Goal: Task Accomplishment & Management: Use online tool/utility

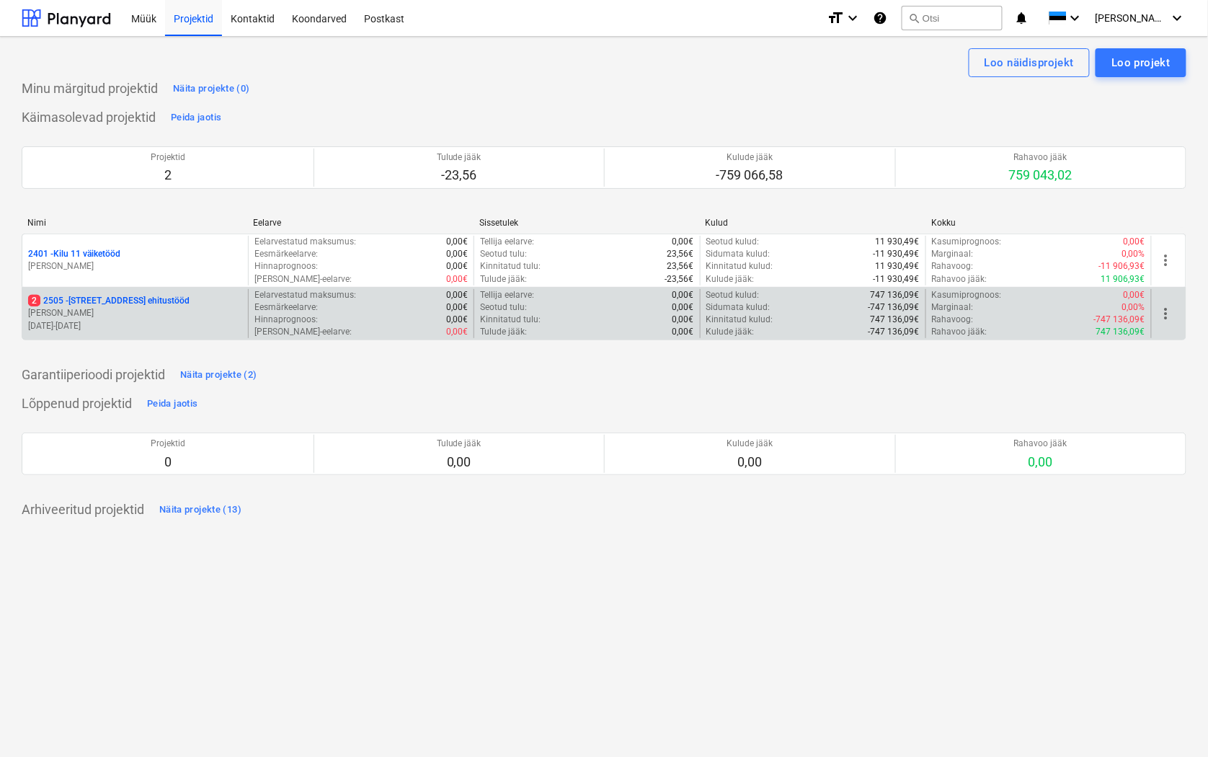
click at [68, 303] on p "[STREET_ADDRESS] ehitustööd" at bounding box center [109, 301] width 162 height 12
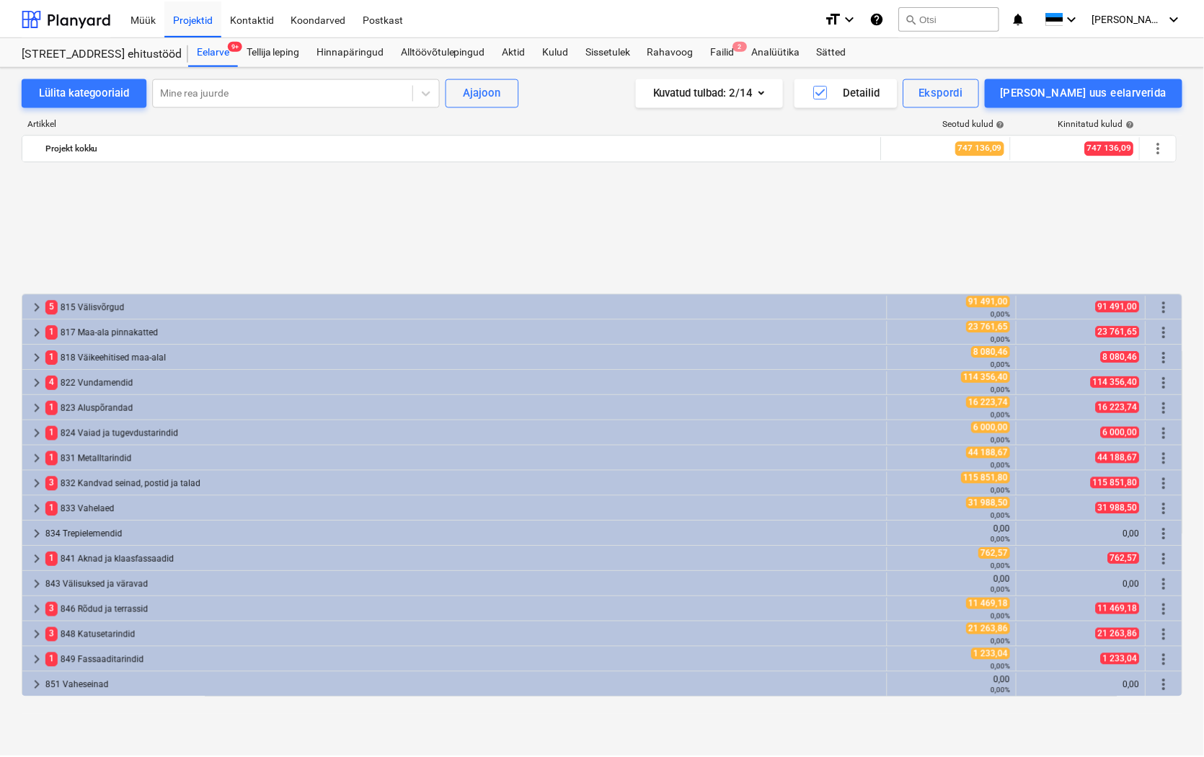
scroll to position [640, 0]
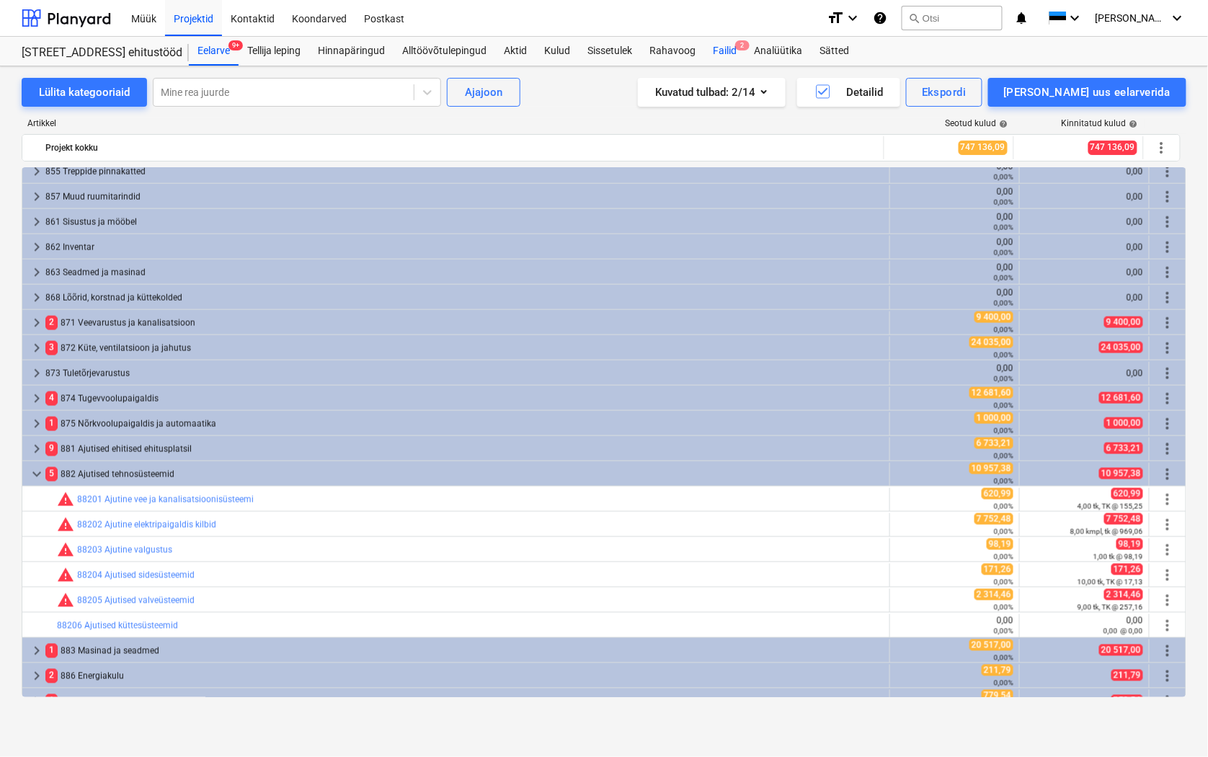
click at [725, 48] on div "Failid 2" at bounding box center [724, 51] width 41 height 29
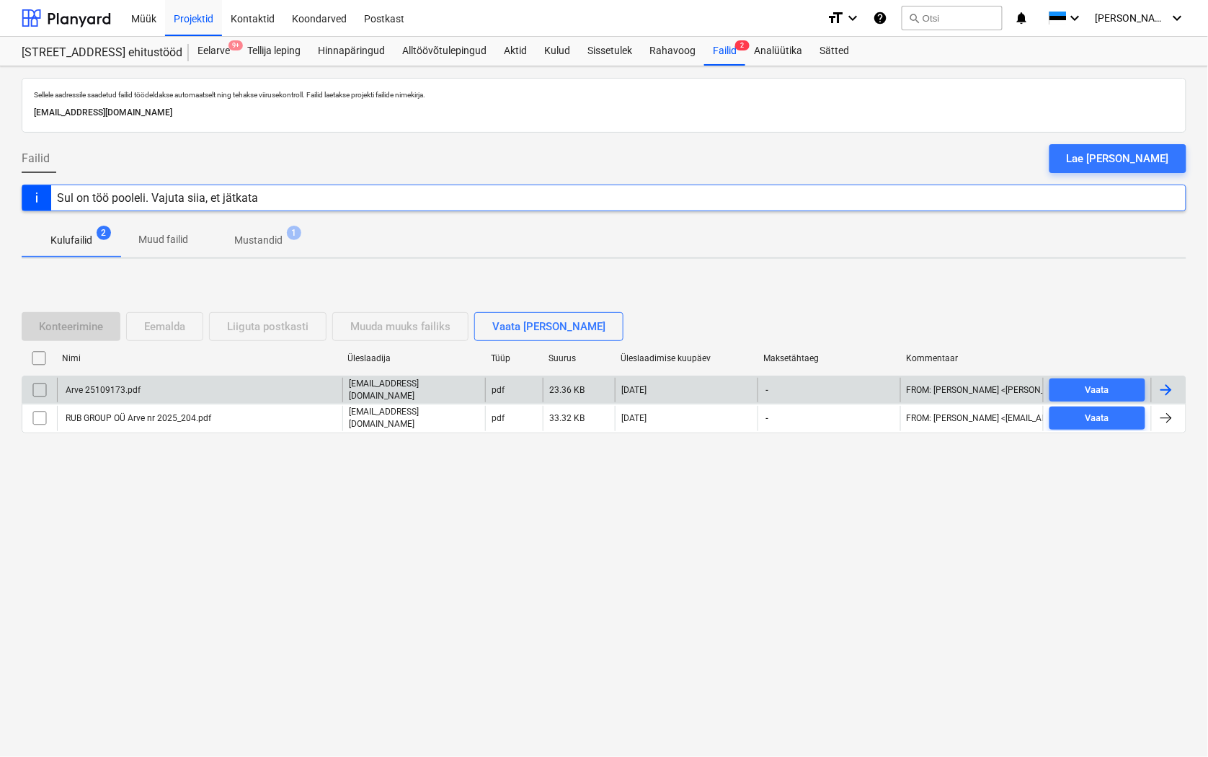
click at [105, 393] on div "Arve 25109173.pdf" at bounding box center [101, 390] width 77 height 10
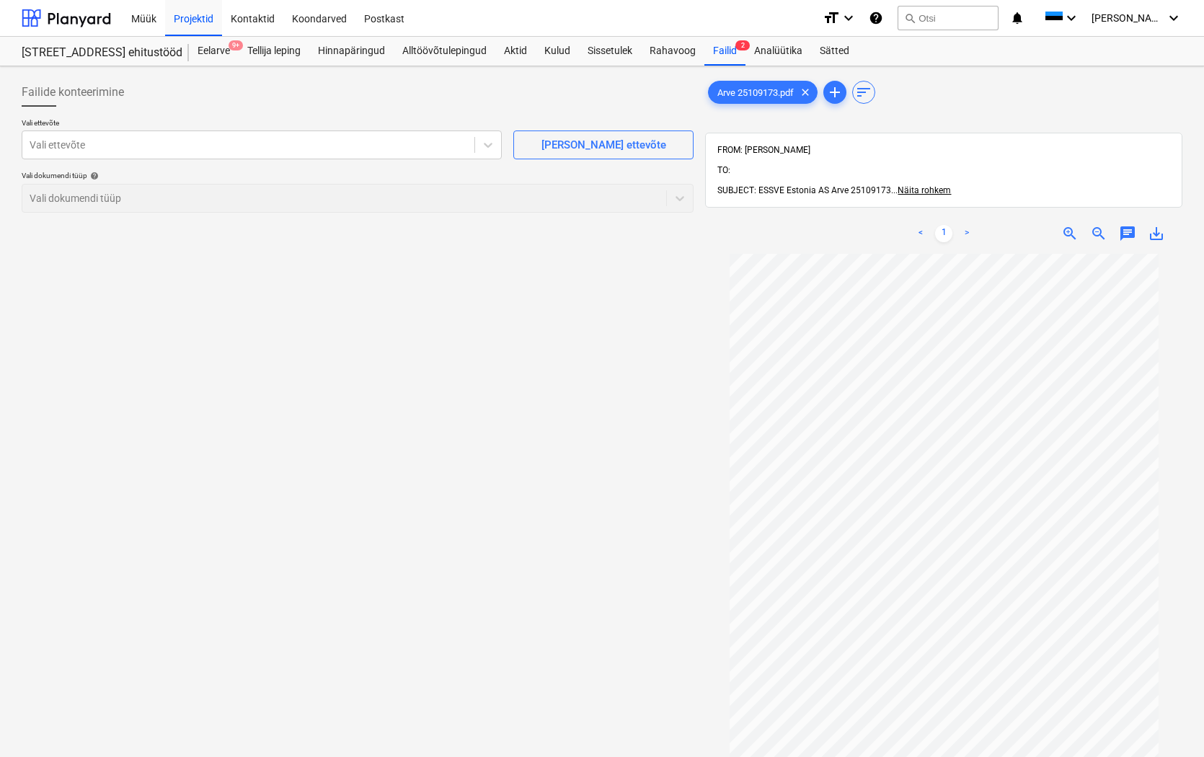
click at [1157, 225] on span "save_alt" at bounding box center [1156, 233] width 17 height 17
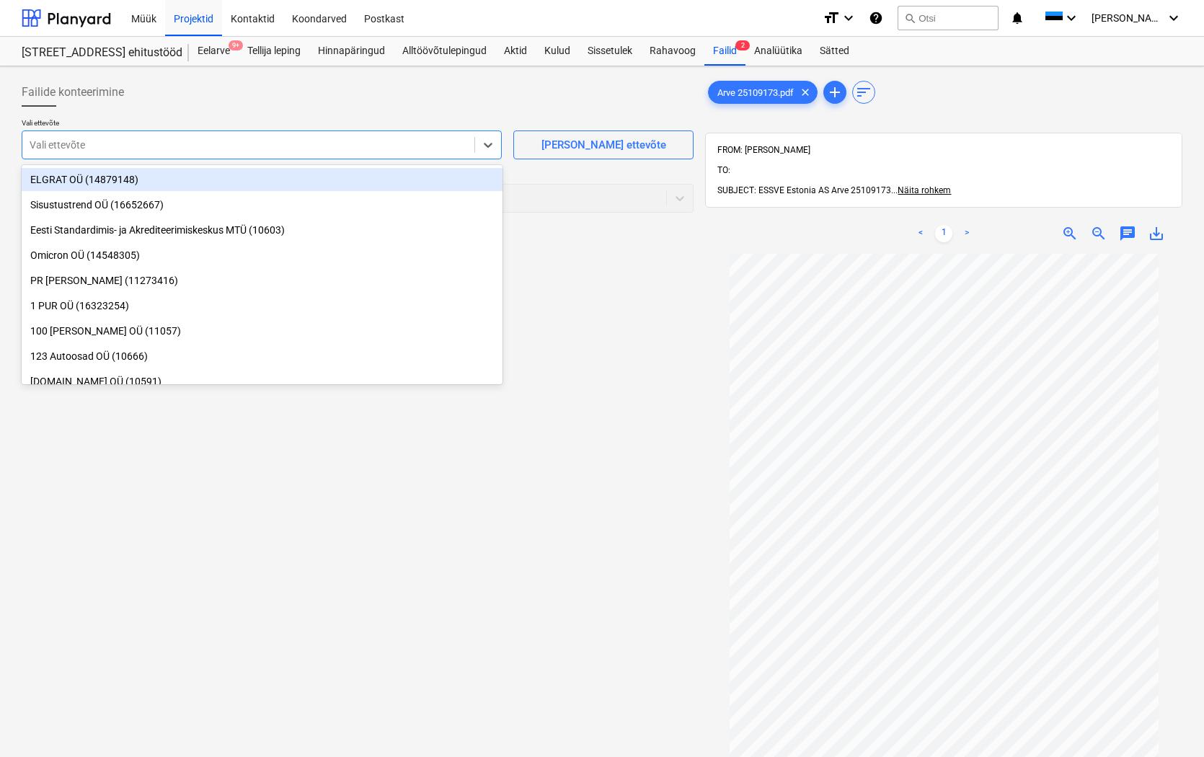
click at [52, 149] on div at bounding box center [249, 145] width 438 height 14
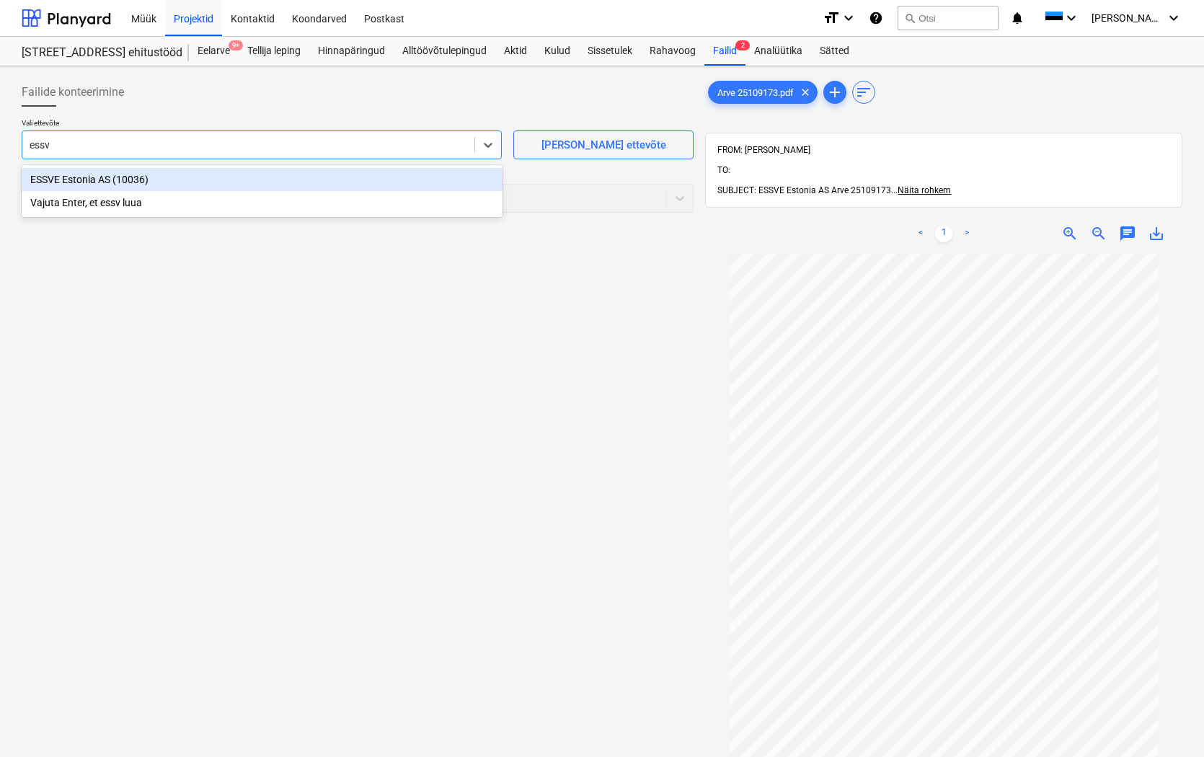
type input "essve"
click at [75, 178] on div "ESSVE Estonia AS (10036)" at bounding box center [262, 179] width 481 height 23
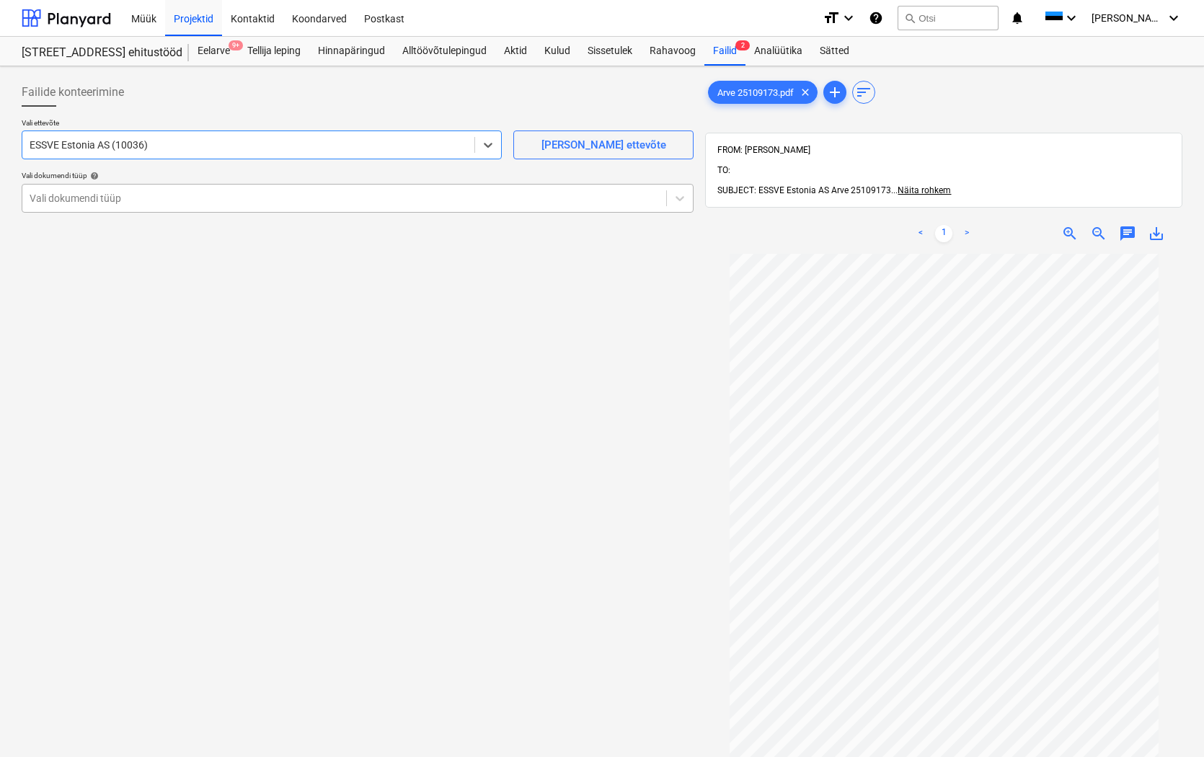
click at [47, 197] on div at bounding box center [344, 198] width 629 height 14
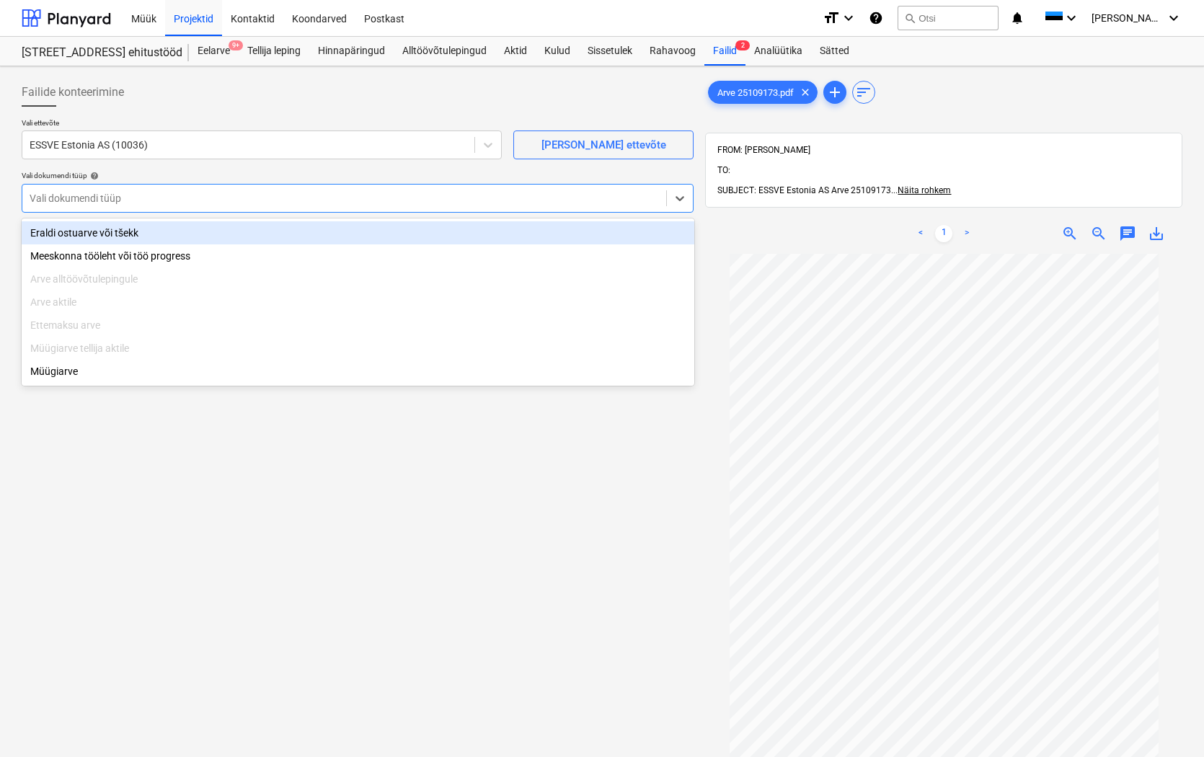
click at [68, 229] on div "Eraldi ostuarve või tšekk" at bounding box center [358, 232] width 673 height 23
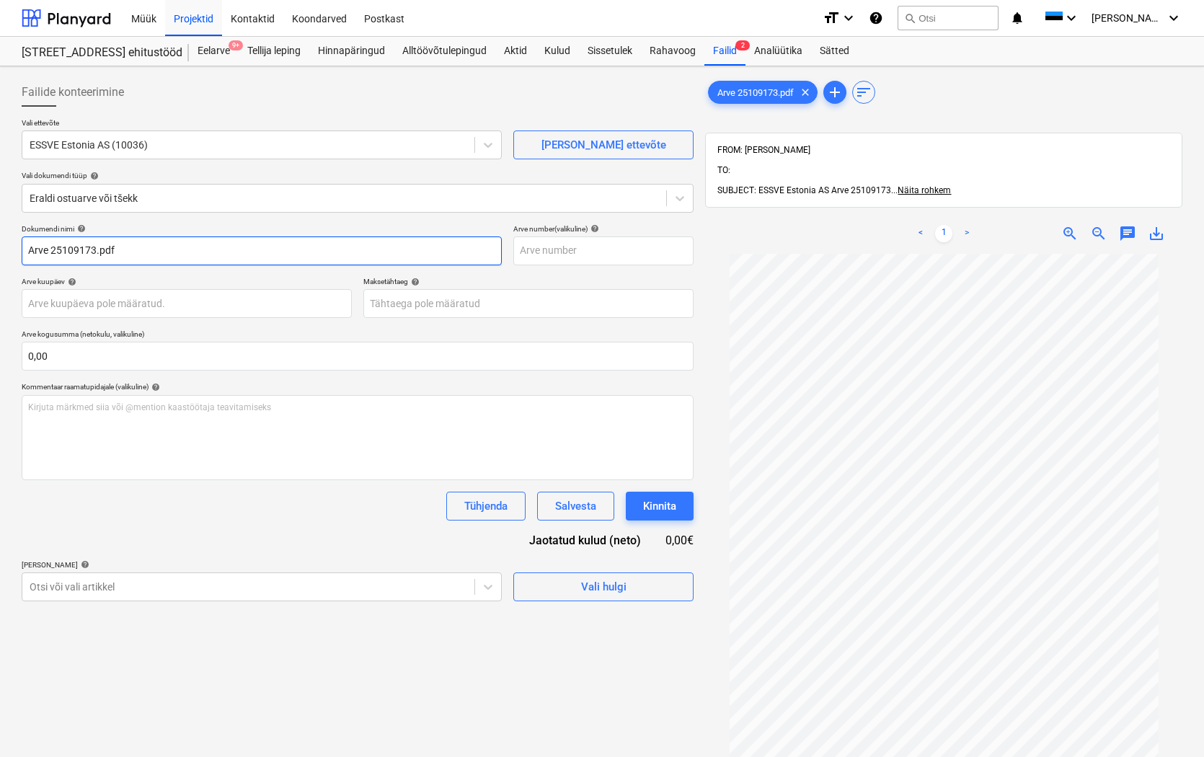
drag, startPoint x: 52, startPoint y: 249, endPoint x: -17, endPoint y: 255, distance: 69.5
click at [0, 255] on html "Müük Projektid Kontaktid Koondarved Postkast format_size keyboard_arrow_down he…" at bounding box center [602, 378] width 1204 height 757
drag, startPoint x: 107, startPoint y: 256, endPoint x: 74, endPoint y: 248, distance: 34.1
click at [74, 248] on input "25109173.pdf" at bounding box center [262, 250] width 480 height 29
type input "25109173"
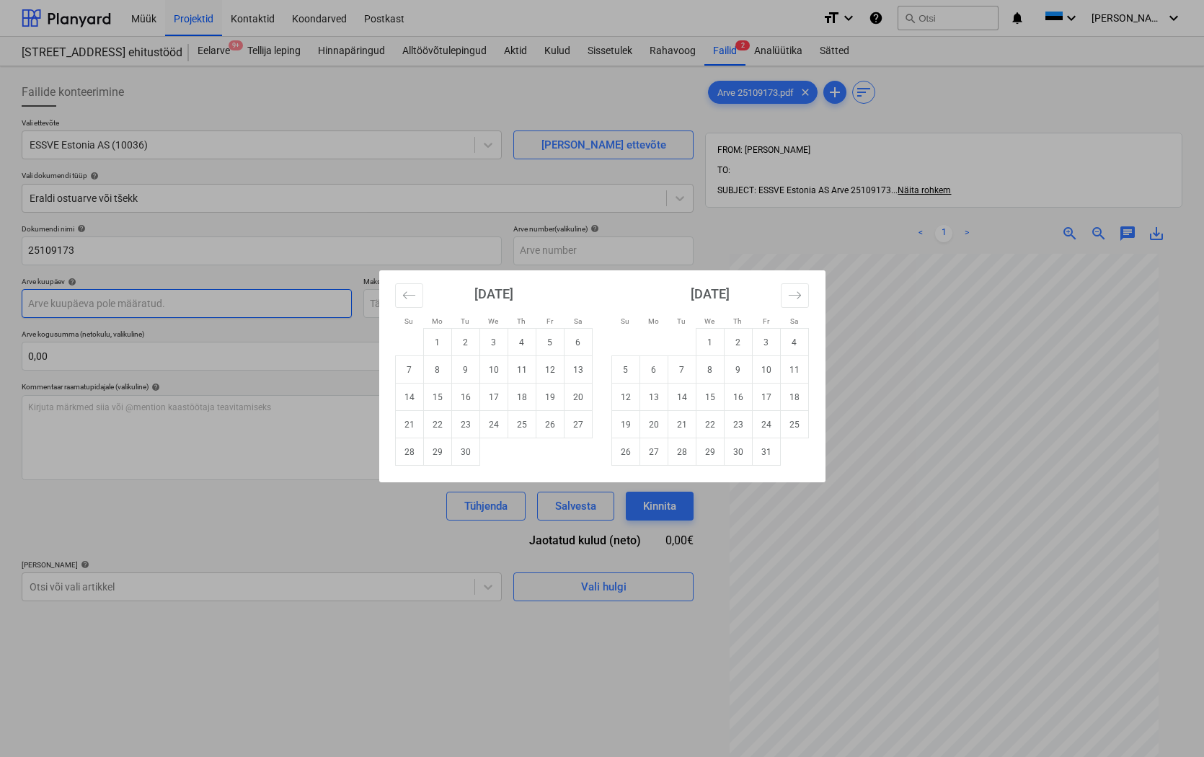
click at [58, 301] on body "Müük Projektid Kontaktid Koondarved Postkast format_size keyboard_arrow_down he…" at bounding box center [602, 378] width 1204 height 757
click at [435, 402] on td "15" at bounding box center [437, 397] width 28 height 27
type input "[DATE]"
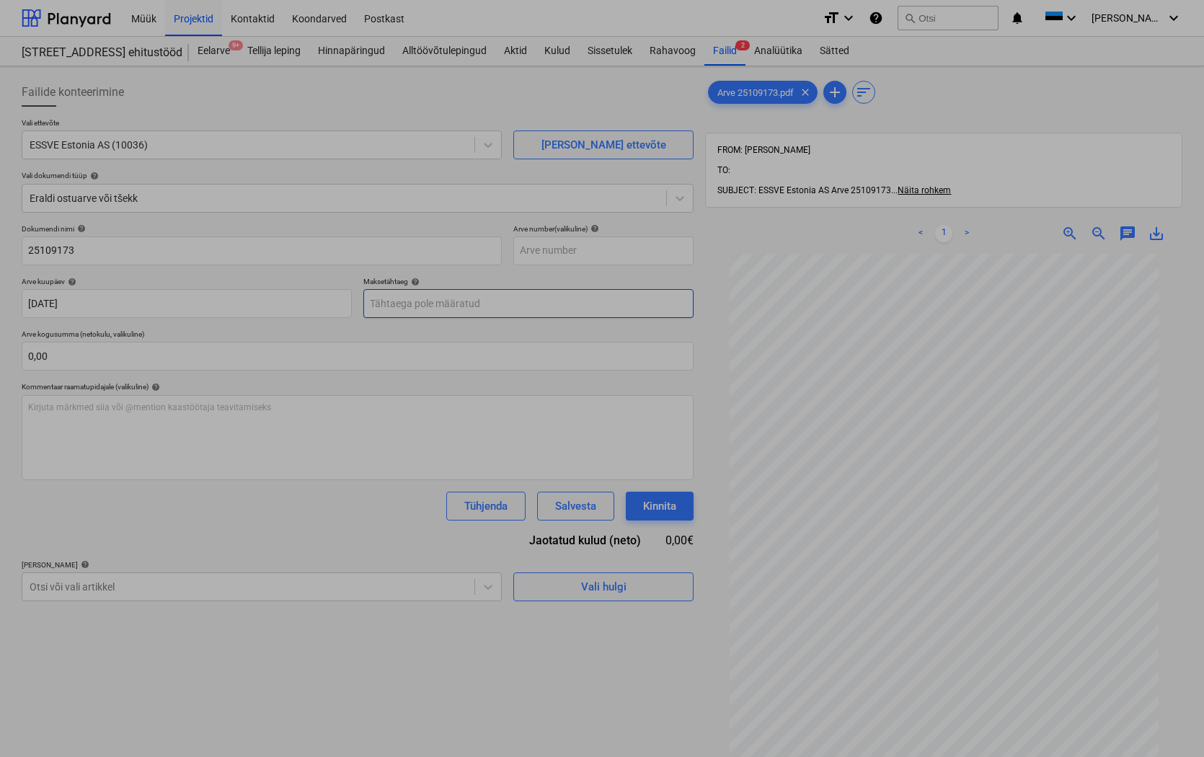
click at [379, 296] on body "Müük Projektid Kontaktid Koondarved Postkast format_size keyboard_arrow_down he…" at bounding box center [602, 378] width 1204 height 757
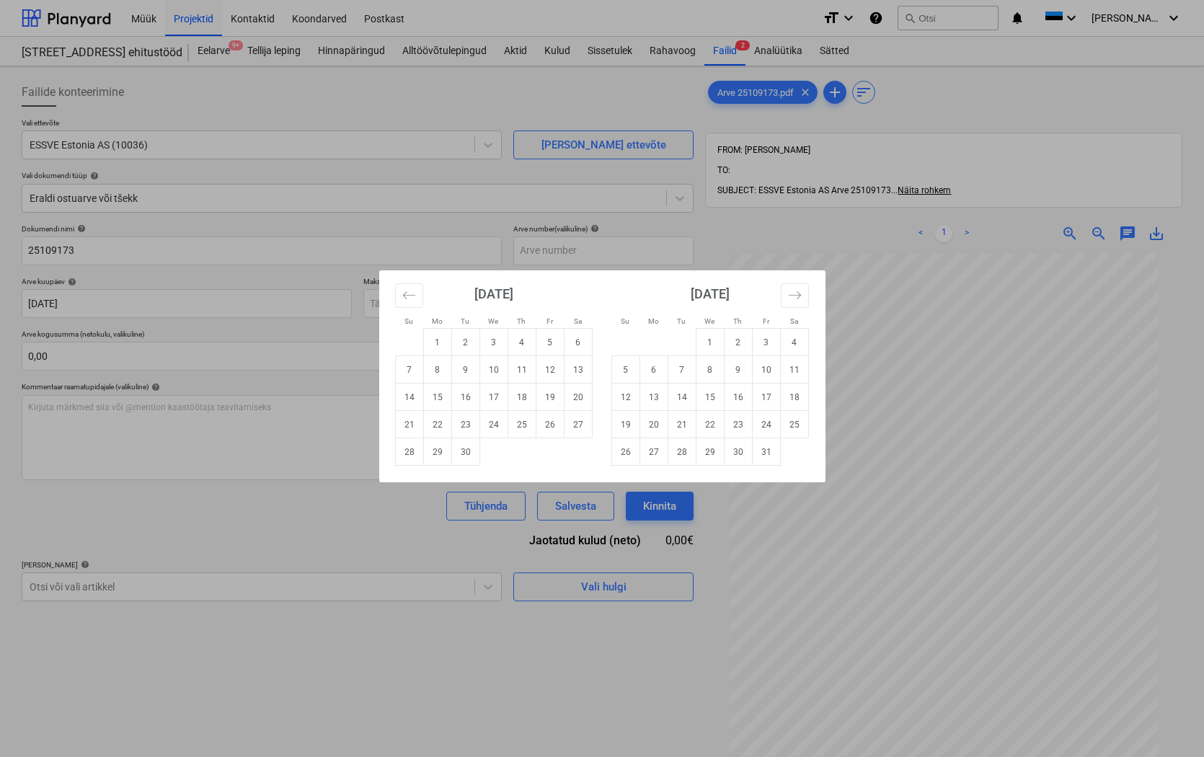
click at [709, 395] on td "15" at bounding box center [710, 397] width 28 height 27
type input "[DATE]"
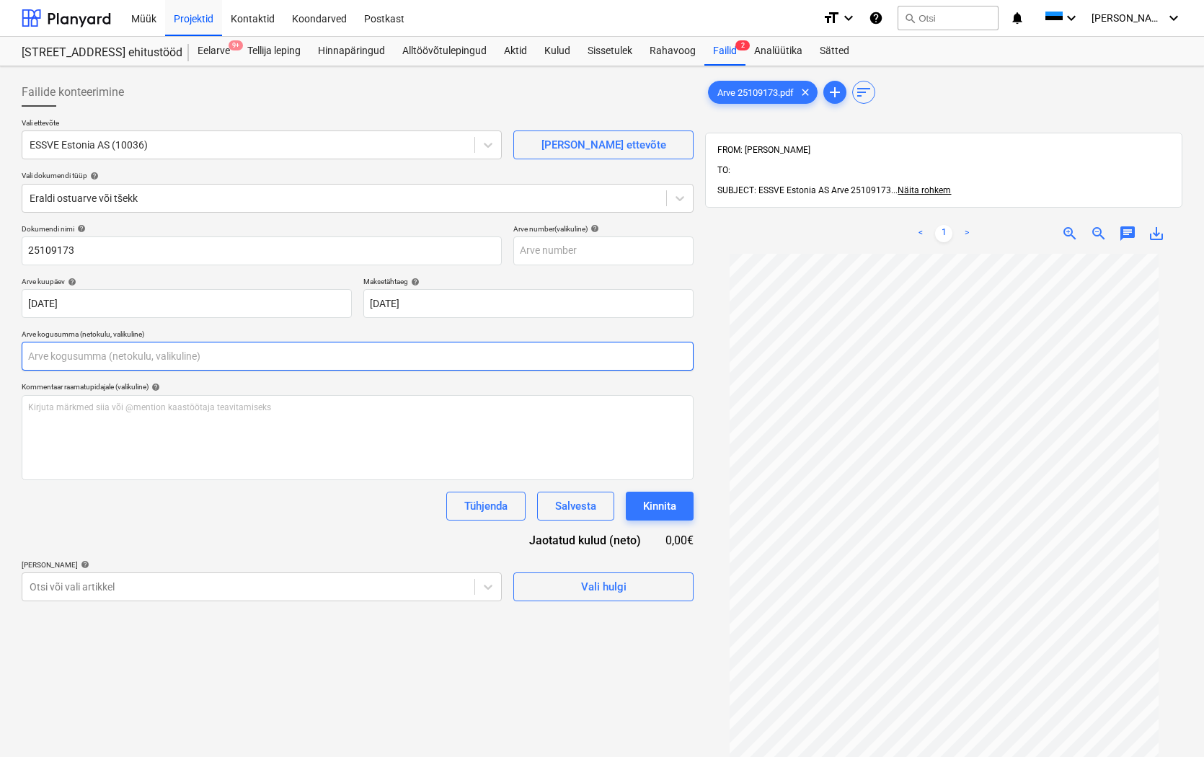
click at [97, 350] on input "text" at bounding box center [358, 356] width 672 height 29
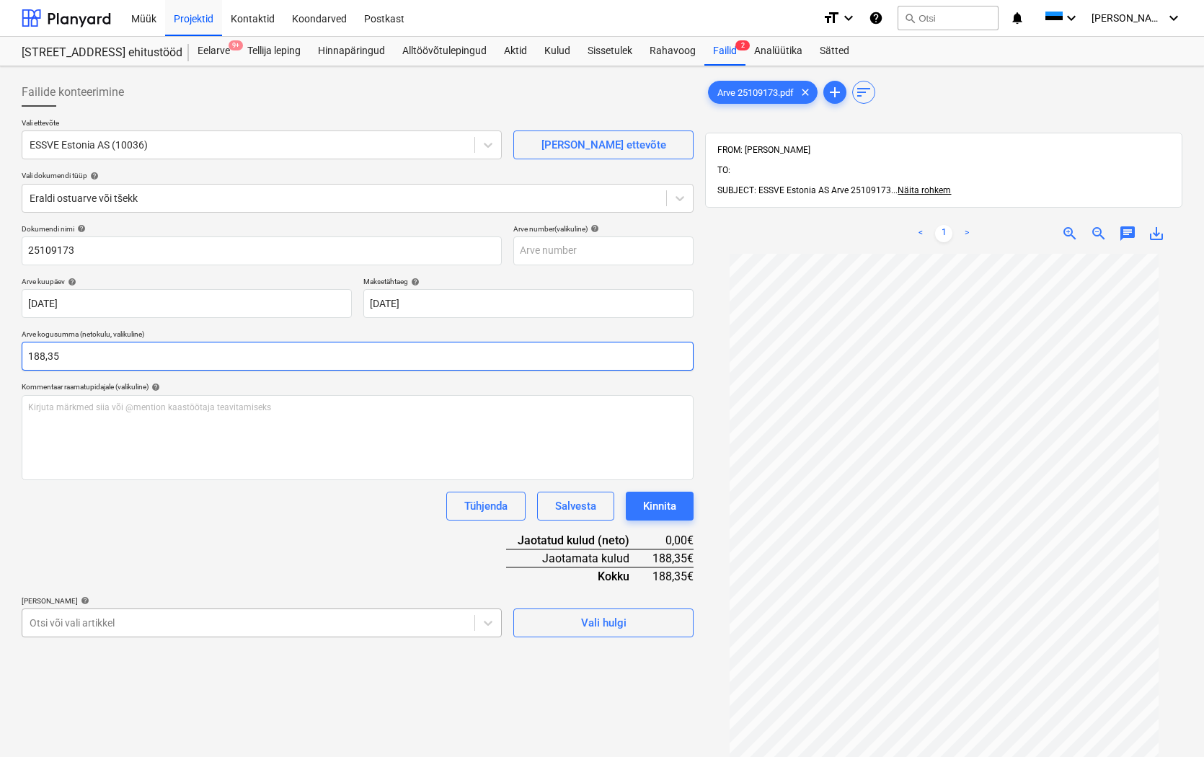
type input "188,35"
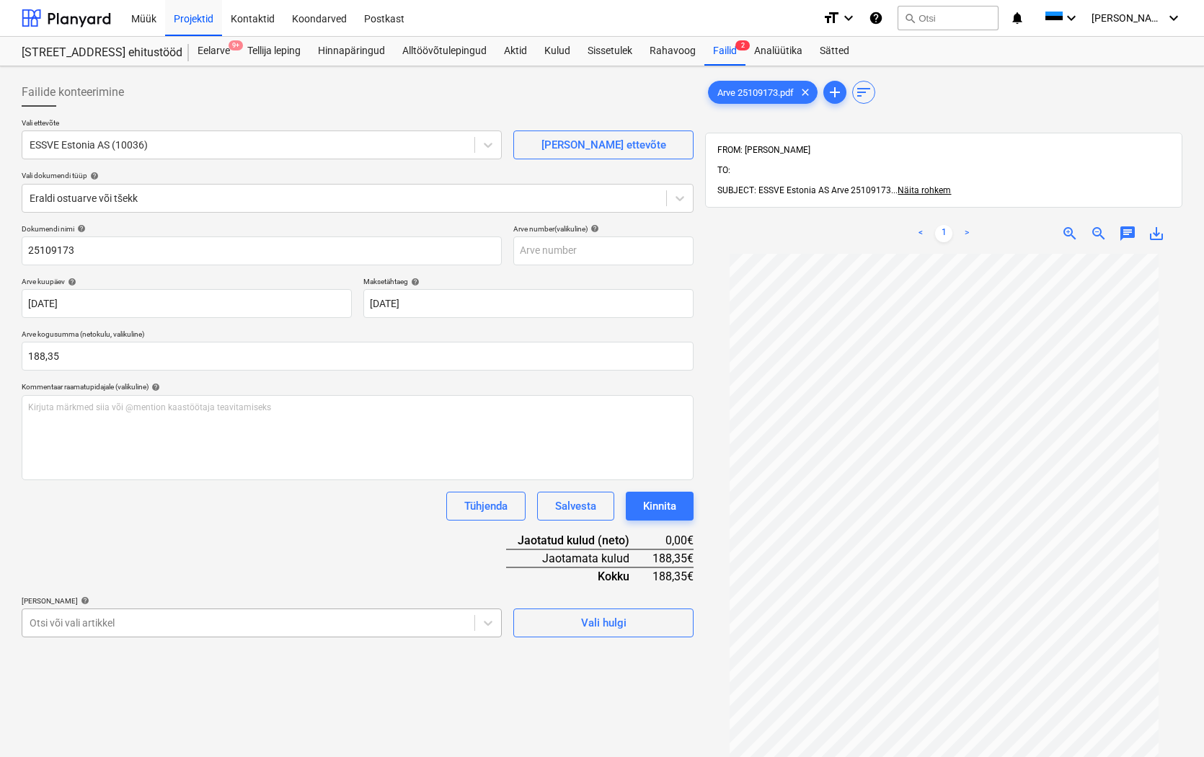
click at [287, 629] on body "Müük Projektid Kontaktid Koondarved Postkast format_size keyboard_arrow_down he…" at bounding box center [602, 378] width 1204 height 757
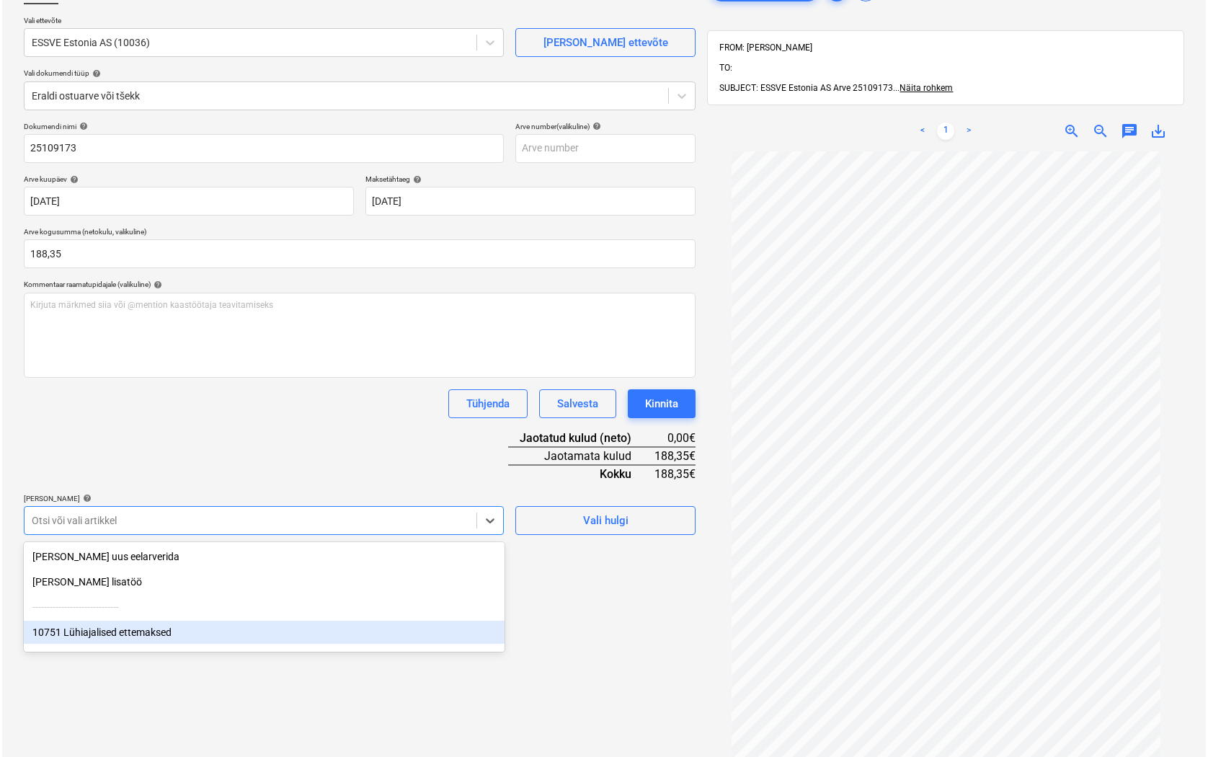
scroll to position [112, 0]
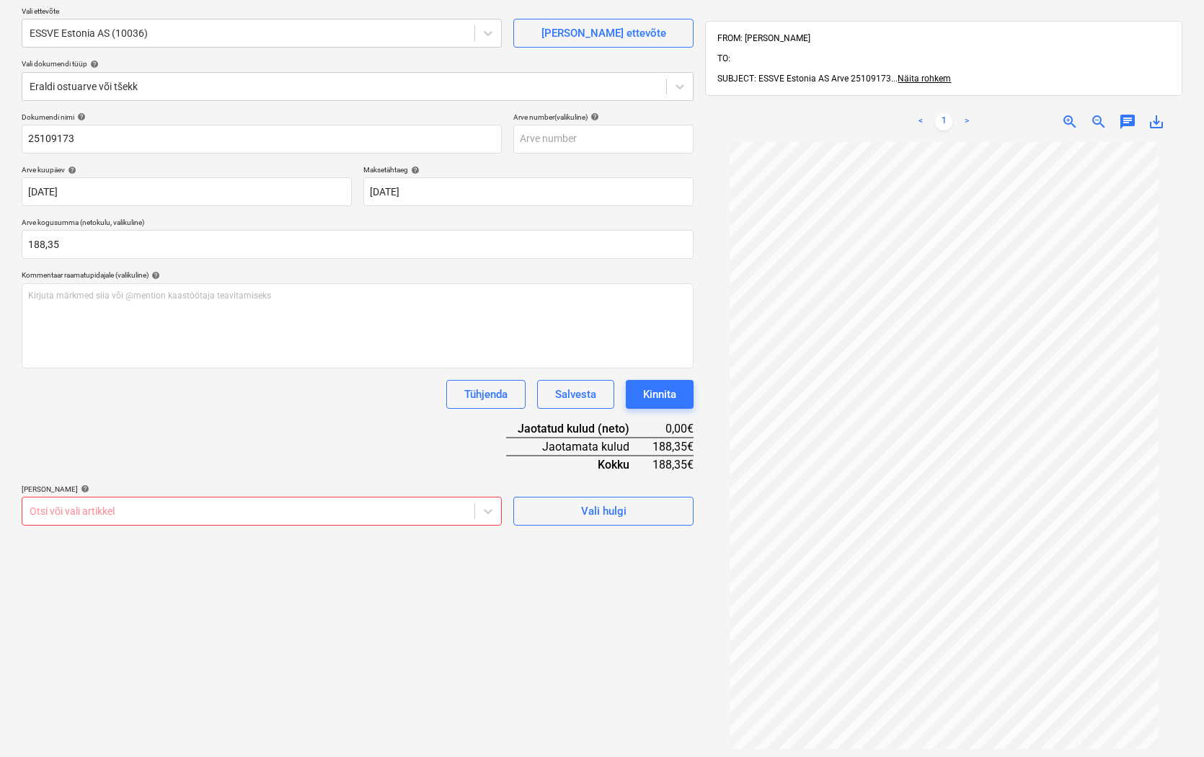
click at [545, 589] on div "Failide konteerimine Vali ettevõte ESSVE [GEOGRAPHIC_DATA] AS (10036) [PERSON_N…" at bounding box center [358, 412] width 684 height 904
click at [45, 508] on div at bounding box center [249, 511] width 438 height 14
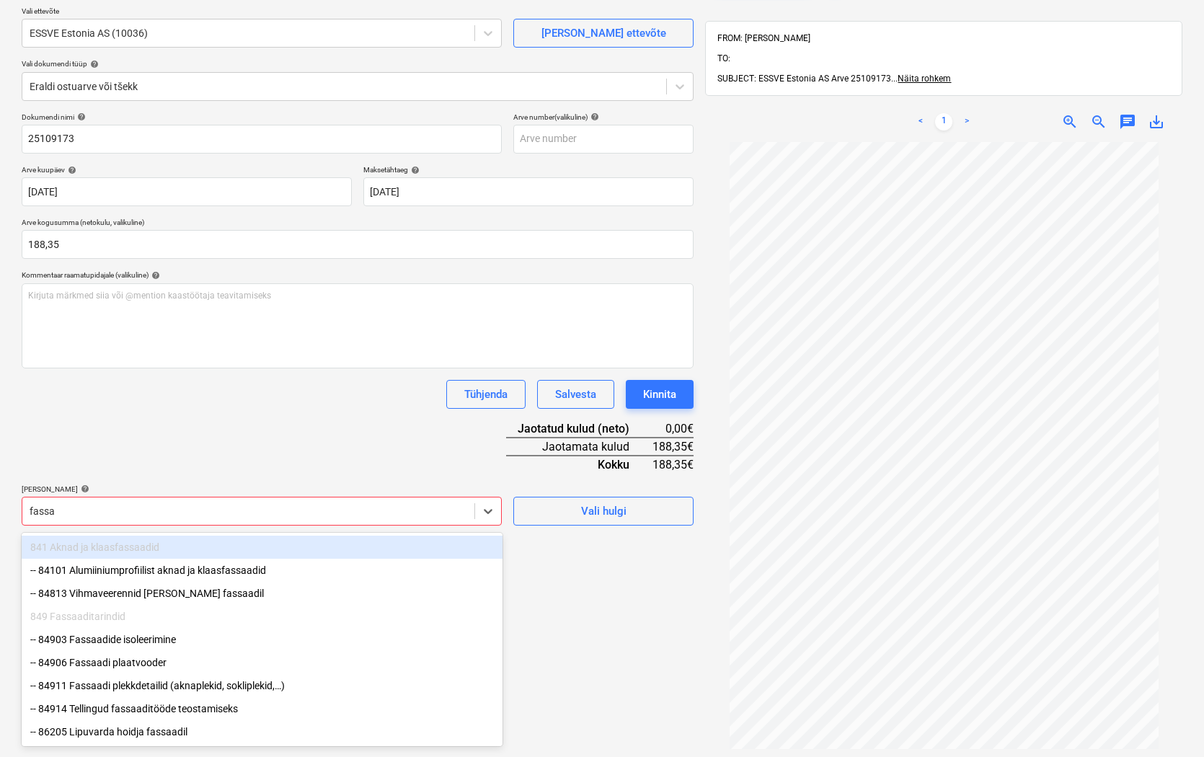
type input "fassaa"
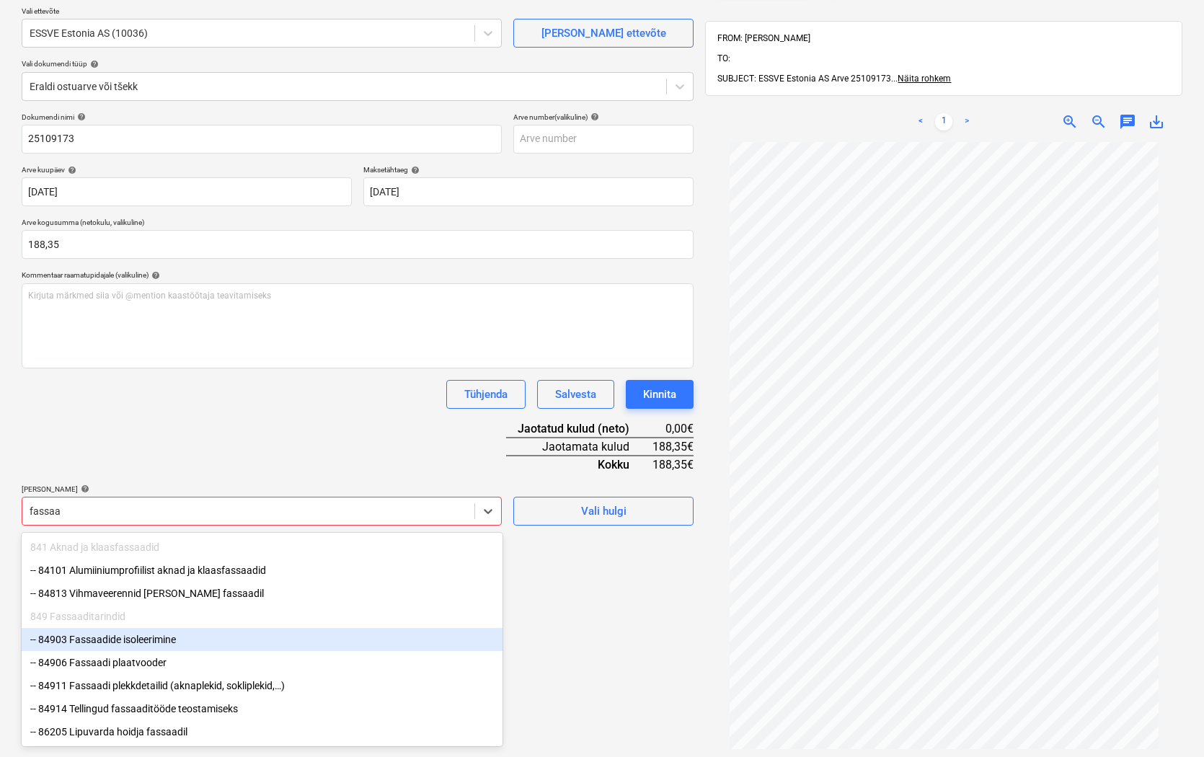
click at [131, 645] on div "-- 84903 Fassaadide isoleerimine" at bounding box center [262, 639] width 481 height 23
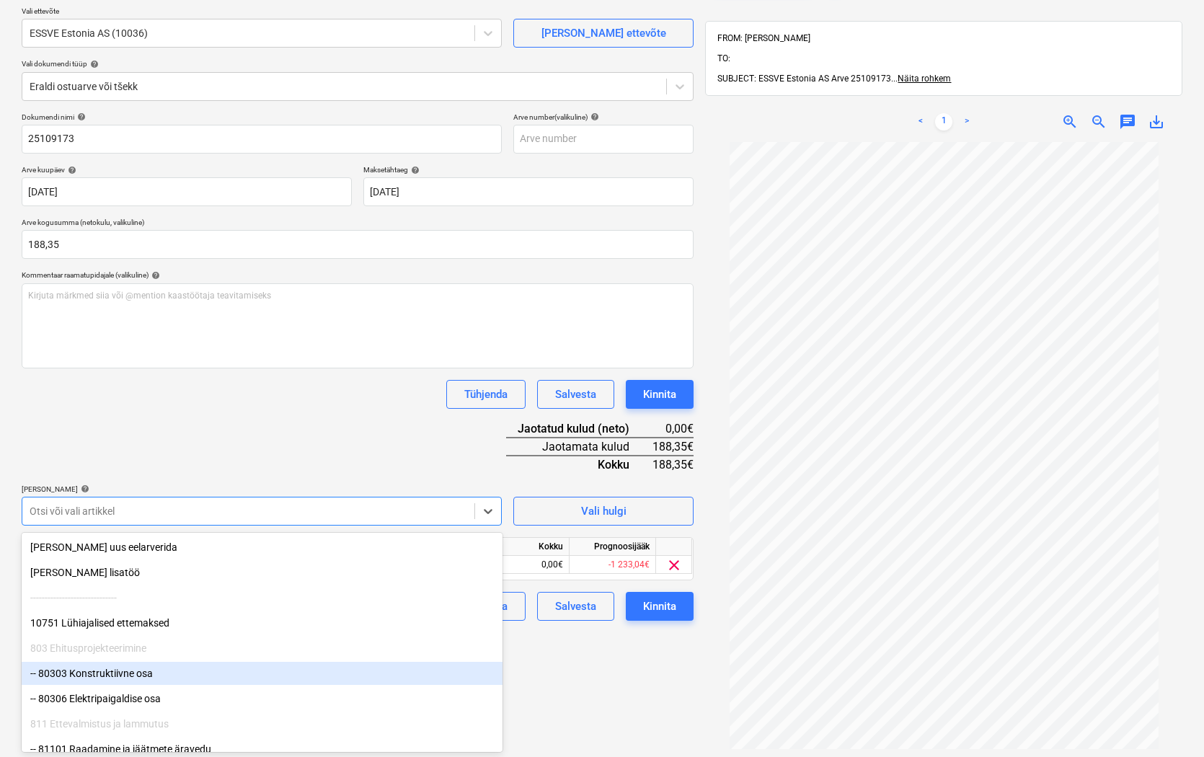
click at [564, 676] on div "Failide konteerimine Vali ettevõte ESSVE [GEOGRAPHIC_DATA] AS (10036) [PERSON_N…" at bounding box center [358, 412] width 684 height 904
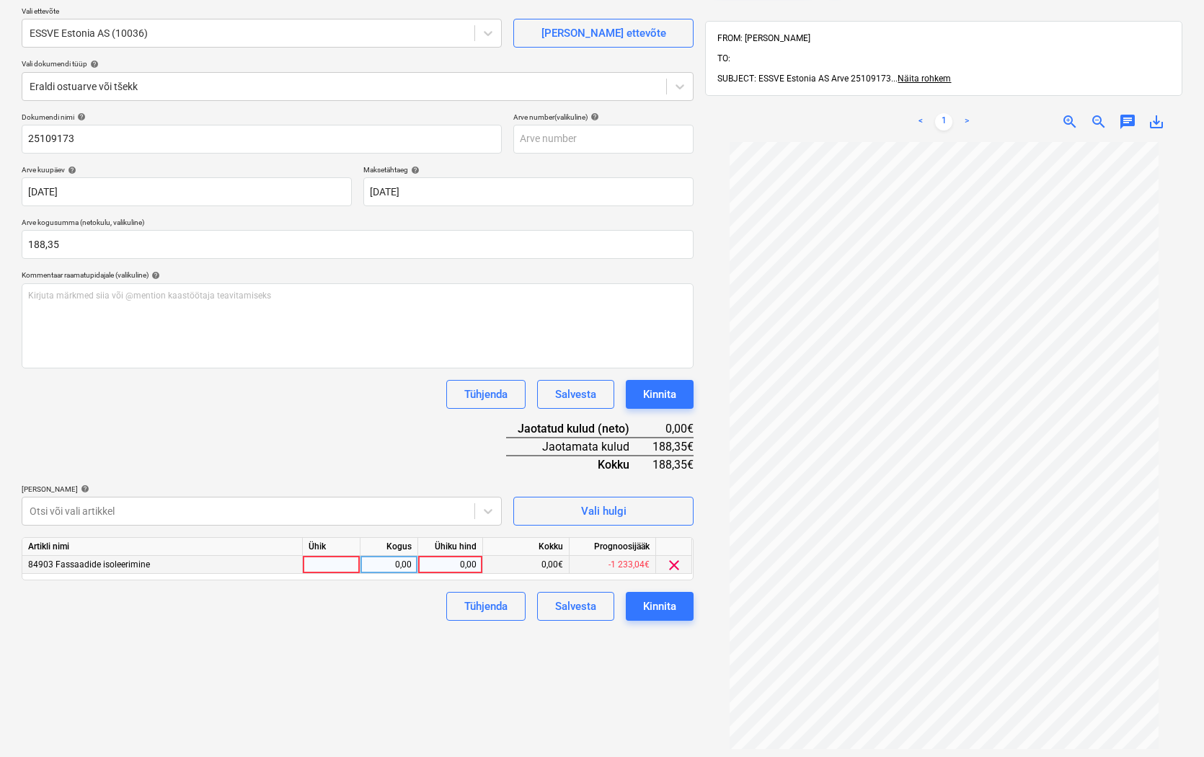
click at [335, 565] on div at bounding box center [332, 565] width 58 height 18
type input "tk"
click at [392, 565] on div "0,00" at bounding box center [388, 565] width 45 height 18
type input "1"
click at [452, 560] on div "0,00" at bounding box center [450, 565] width 53 height 18
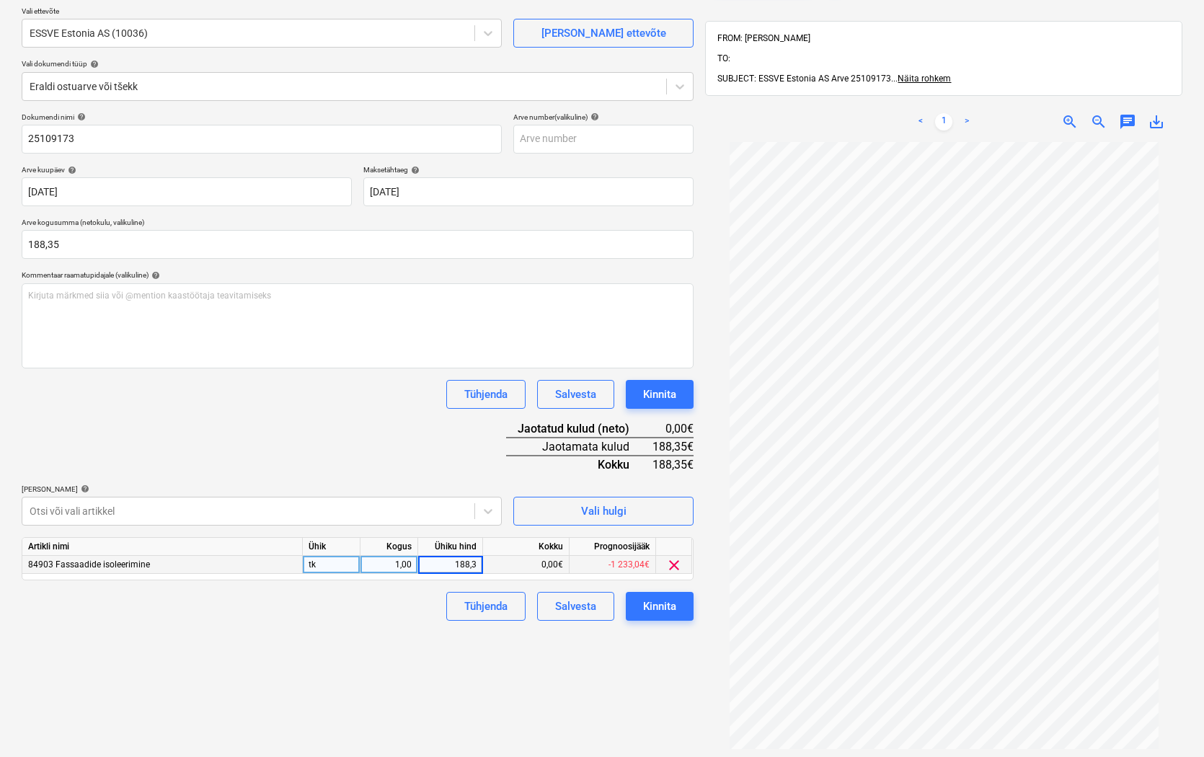
type input "188,35"
click at [393, 660] on div "Failide konteerimine Vali ettevõte ESSVE [GEOGRAPHIC_DATA] AS (10036) [PERSON_N…" at bounding box center [358, 412] width 684 height 904
click at [657, 609] on div "Kinnita" at bounding box center [659, 606] width 33 height 19
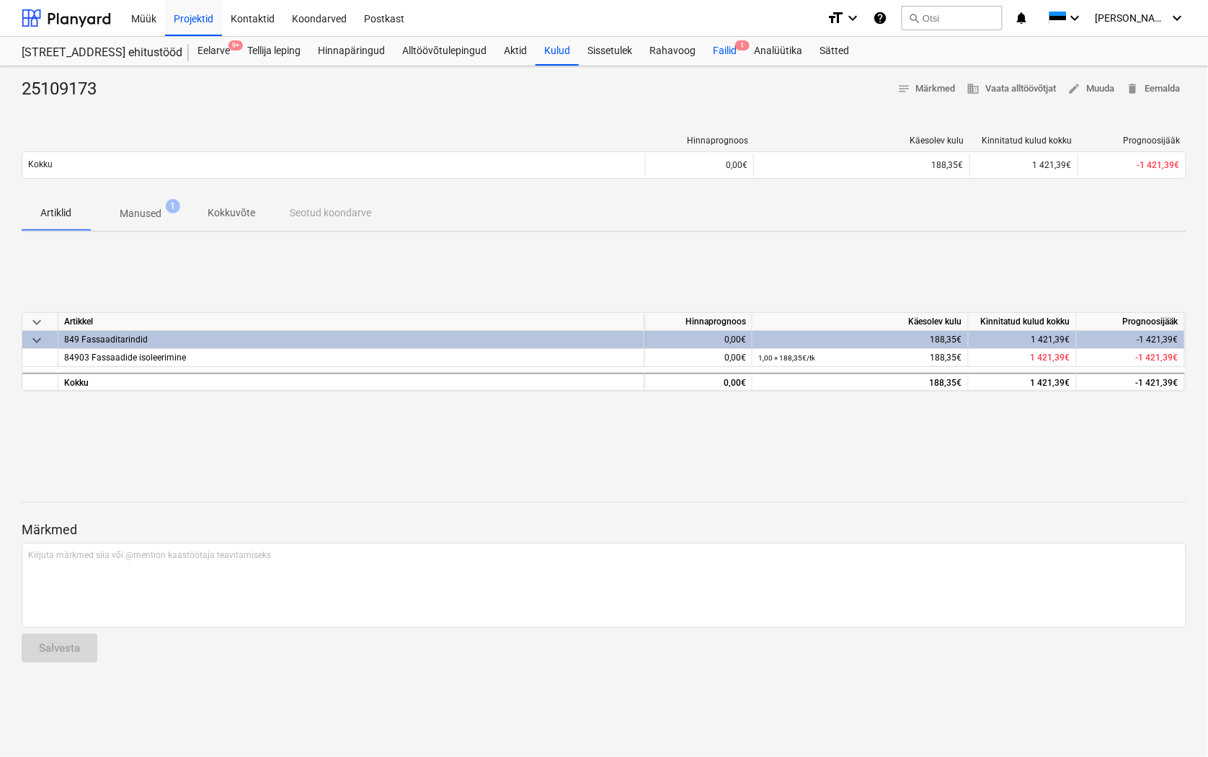
click at [726, 53] on div "Failid 1" at bounding box center [724, 51] width 41 height 29
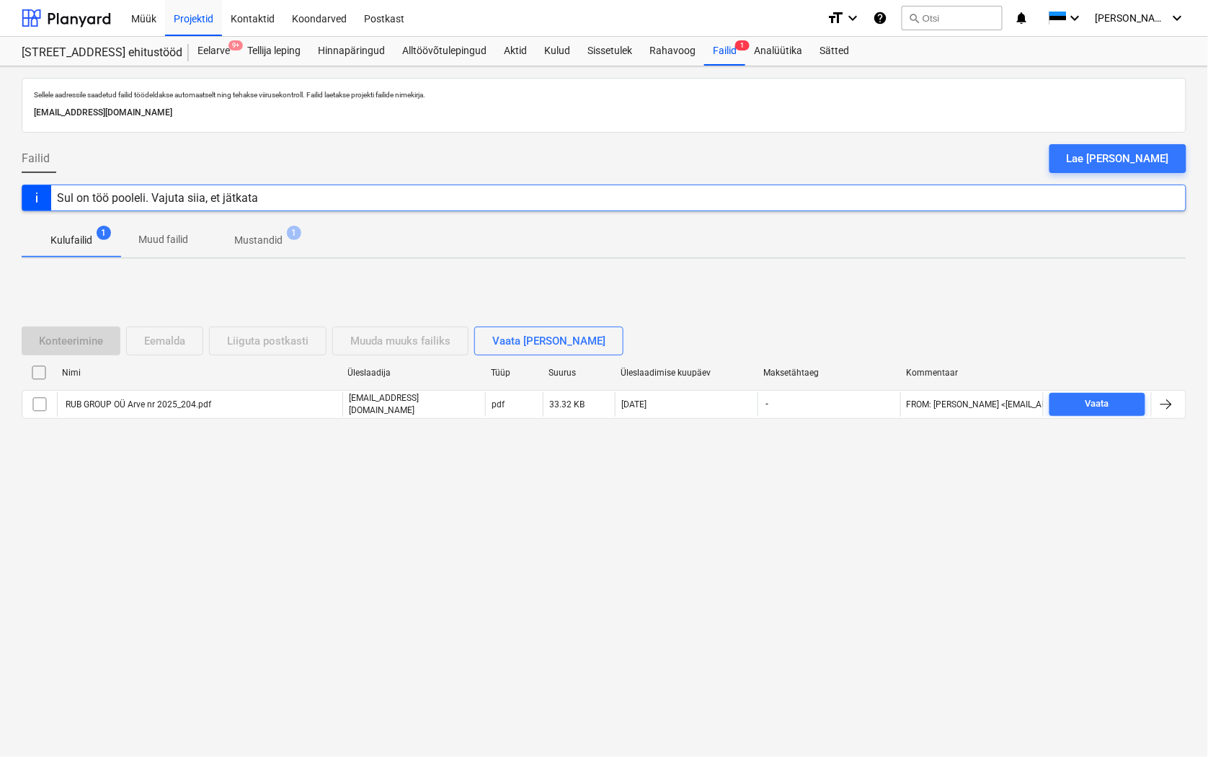
drag, startPoint x: 902, startPoint y: 665, endPoint x: 896, endPoint y: 548, distance: 116.9
click at [902, 665] on div "Sellele aadressile saadetud failid töödeldakse automaatselt ning tehakse viirus…" at bounding box center [604, 411] width 1208 height 691
